Goal: Task Accomplishment & Management: Use online tool/utility

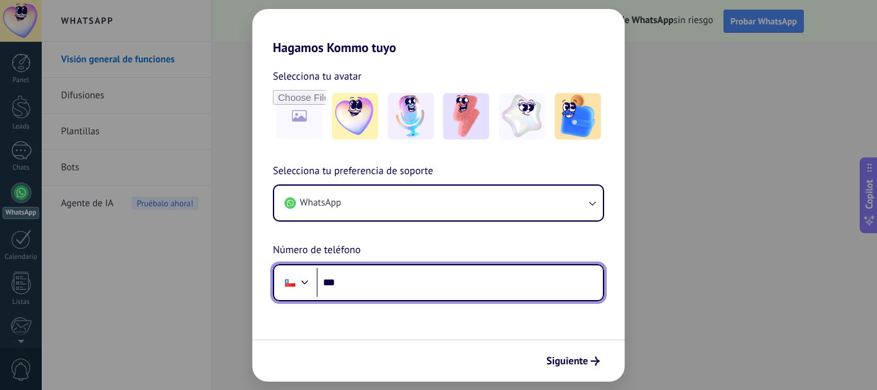
click at [358, 281] on input "***" at bounding box center [460, 283] width 286 height 30
type input "**********"
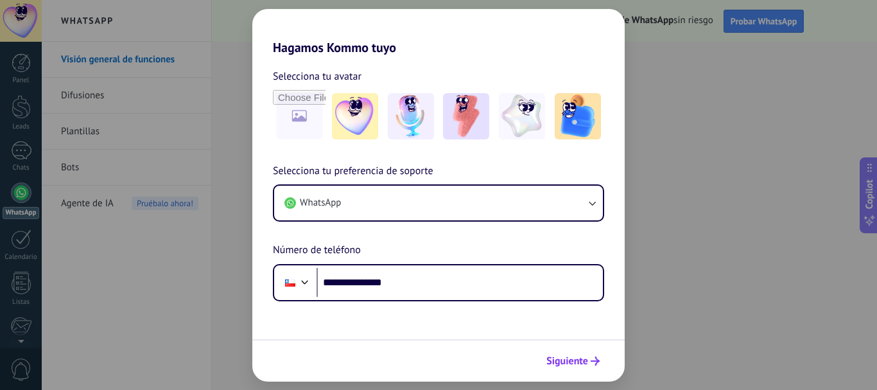
click at [556, 365] on span "Siguiente" at bounding box center [568, 360] width 42 height 9
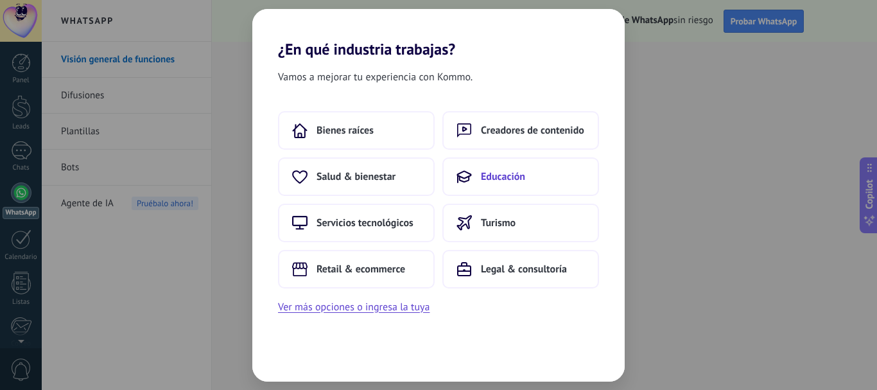
click at [517, 172] on span "Educación" at bounding box center [503, 176] width 44 height 13
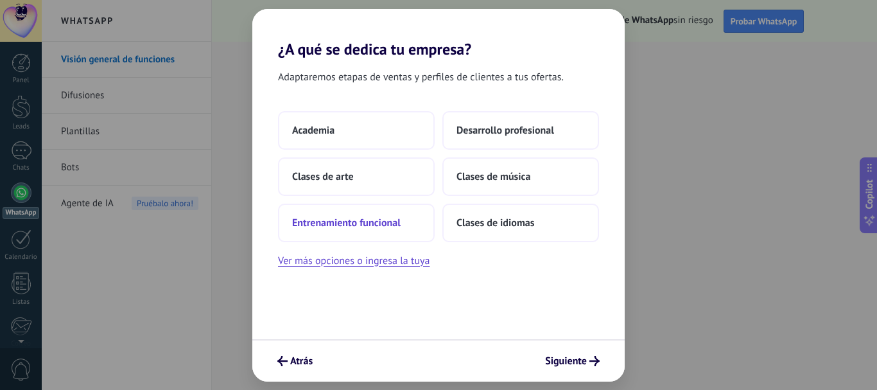
click at [365, 218] on span "Entrenamiento funcional" at bounding box center [346, 222] width 109 height 13
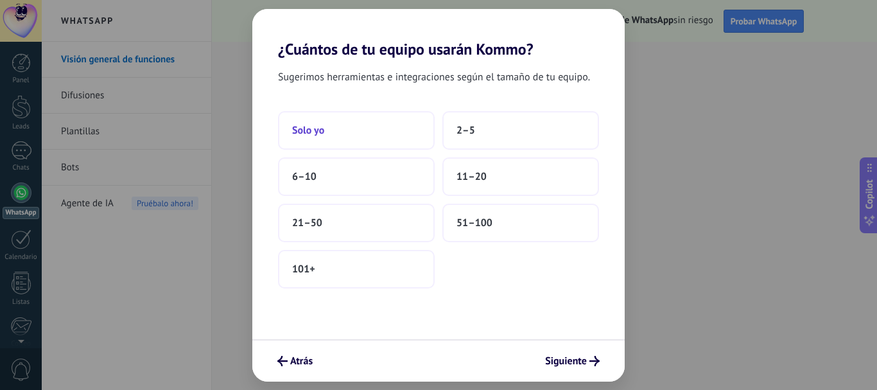
click at [374, 135] on button "Solo yo" at bounding box center [356, 130] width 157 height 39
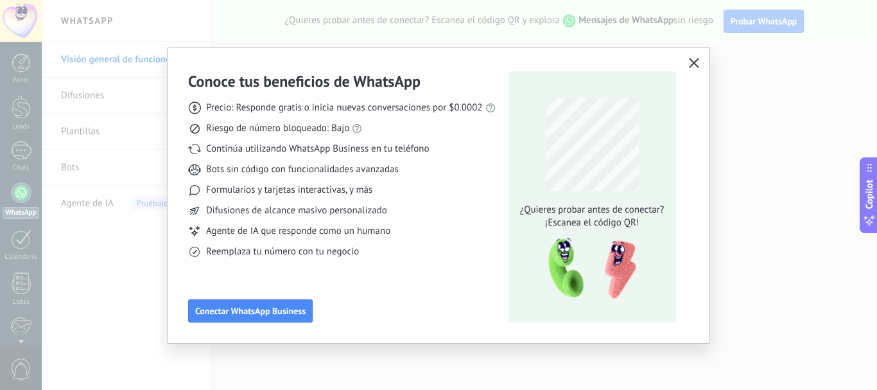
click at [693, 69] on button "button" at bounding box center [694, 64] width 17 height 18
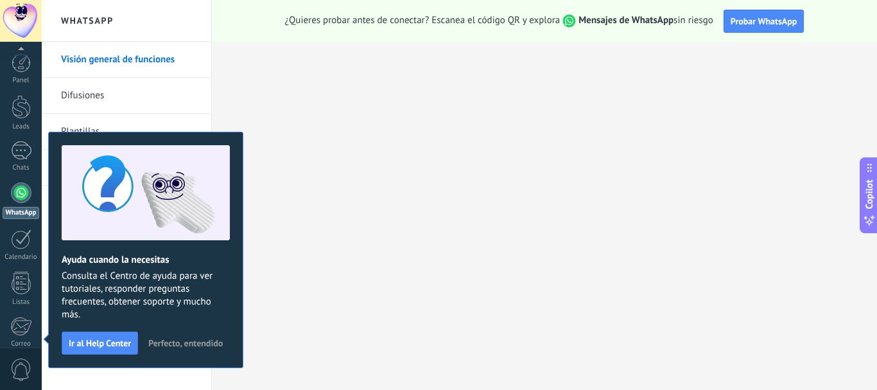
scroll to position [145, 0]
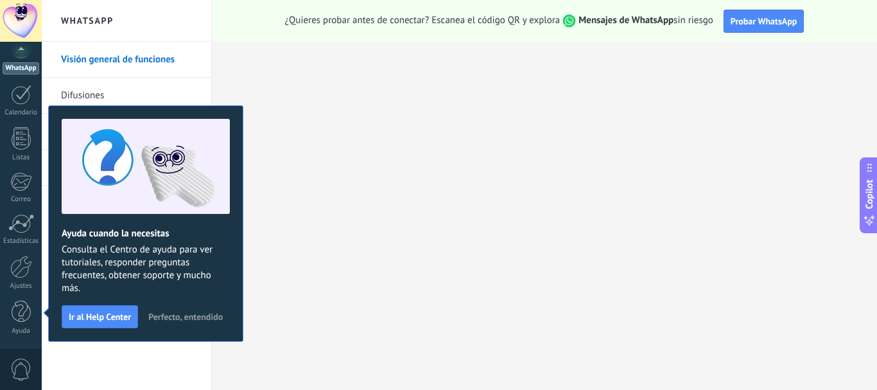
click at [172, 317] on span "Perfecto, entendido" at bounding box center [185, 316] width 75 height 9
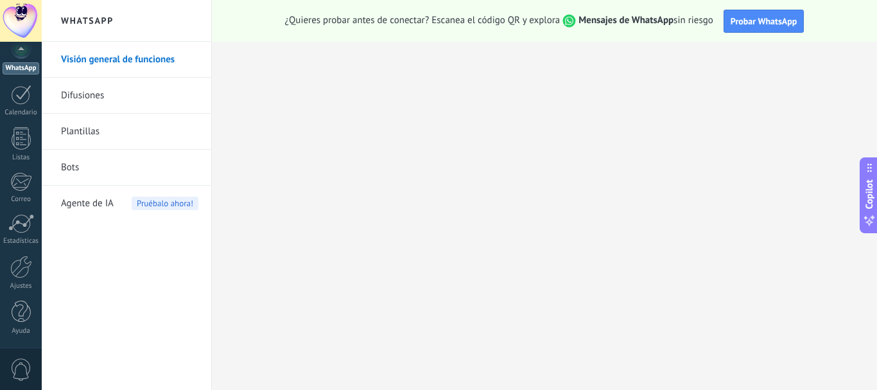
click at [89, 98] on link "Difusiones" at bounding box center [129, 96] width 137 height 36
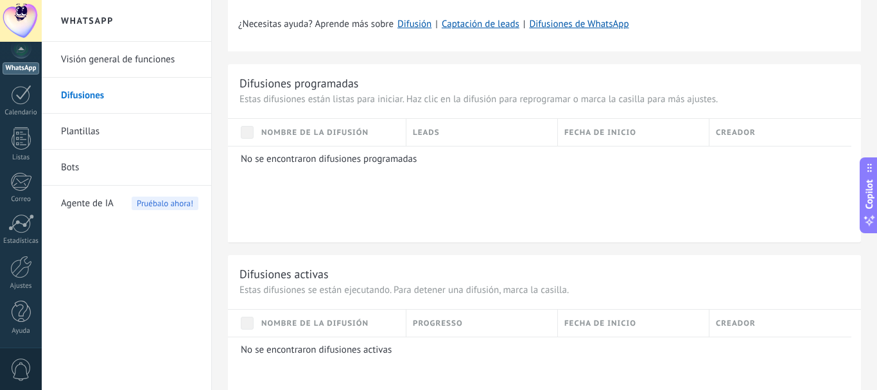
scroll to position [522, 0]
